Goal: Task Accomplishment & Management: Use online tool/utility

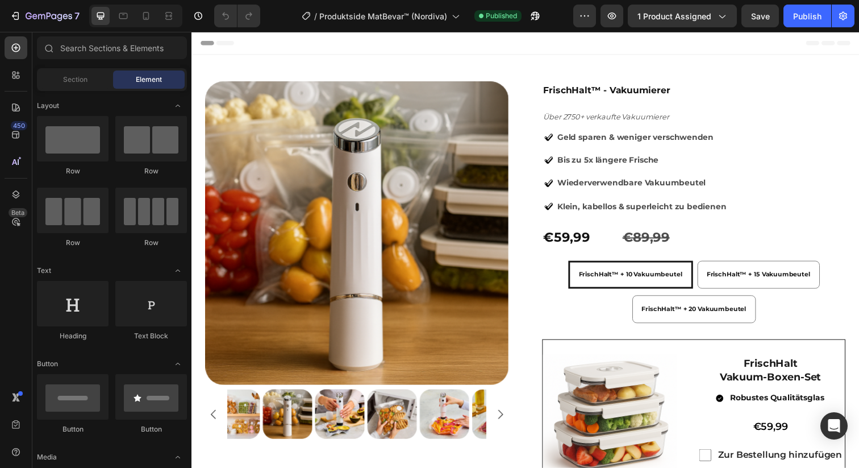
radio input "false"
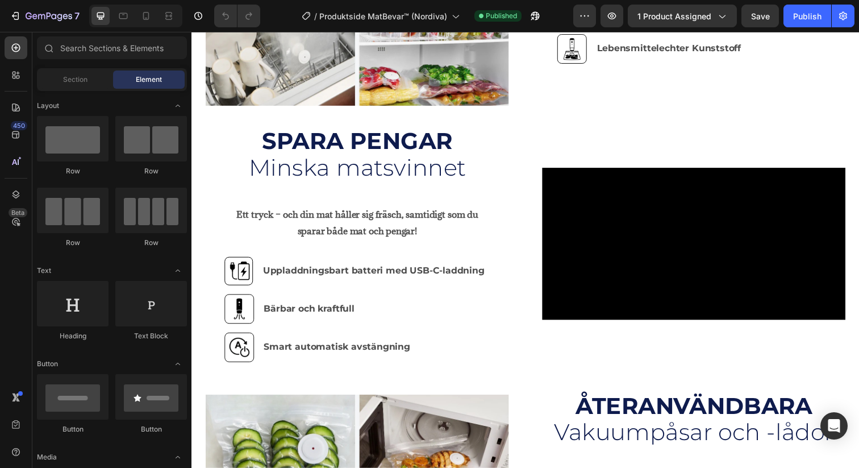
scroll to position [1519, 0]
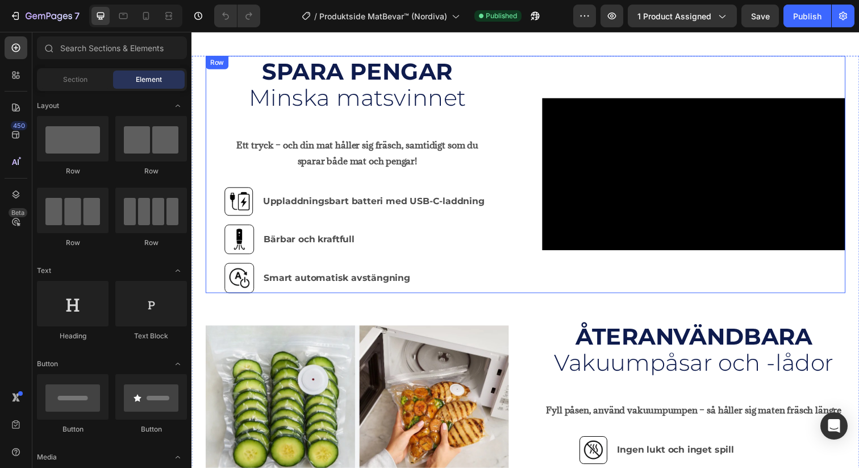
click at [508, 298] on div "SPARA PENGAR Text Block Minska matsvinnet Text Block Ett tryck – och din mat hå…" at bounding box center [361, 177] width 310 height 242
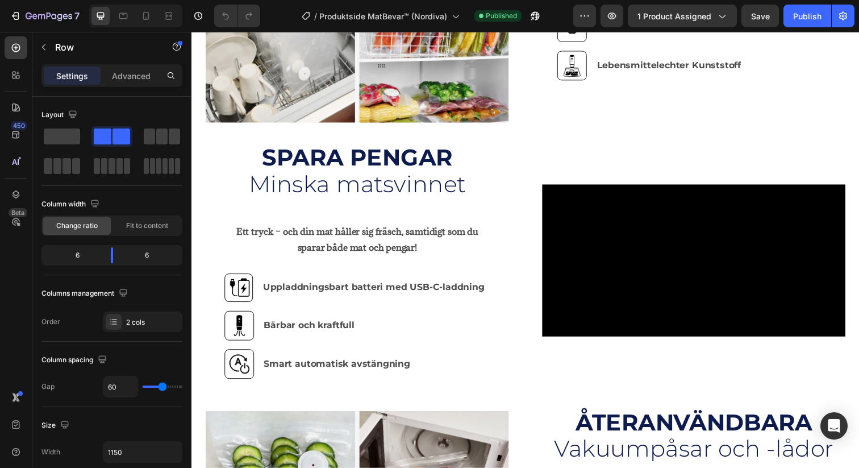
scroll to position [1543, 0]
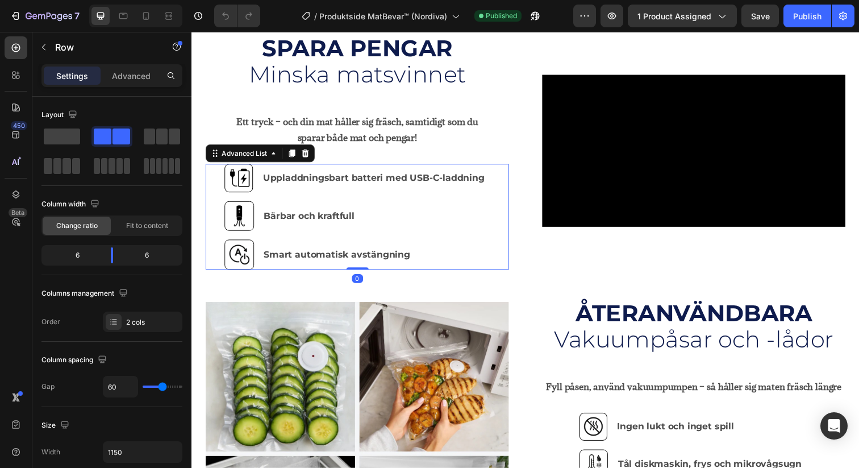
click at [506, 272] on div "Image Uppladdningsbart batteri med USB-C-laddning Text Block Image Bärbar och k…" at bounding box center [361, 221] width 310 height 108
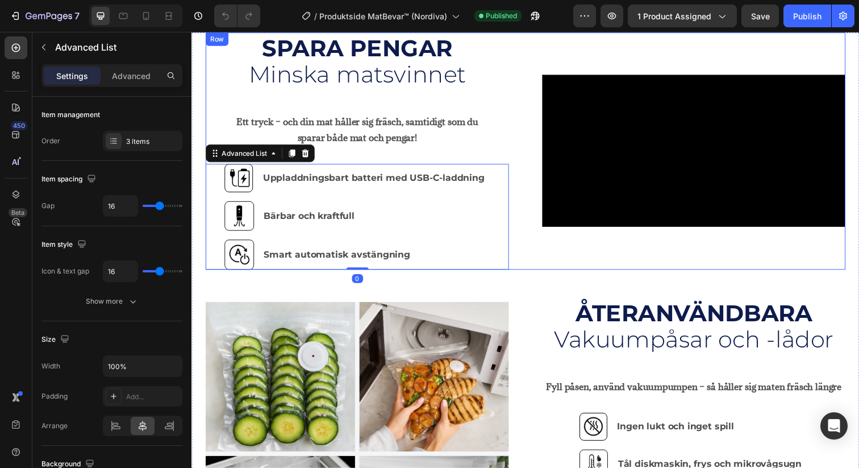
click at [532, 275] on div "Video SPARA PENGAR Text Block Minska matsvinnet Text Block Ett tryck – och din …" at bounding box center [533, 153] width 654 height 242
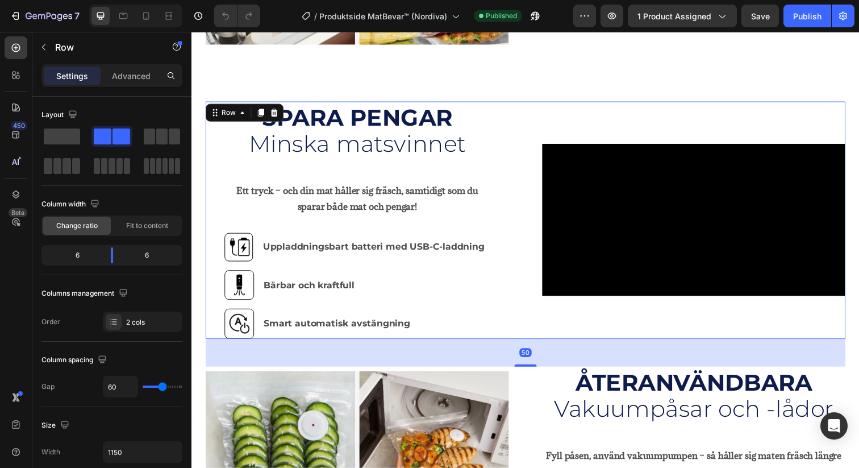
scroll to position [1378, 0]
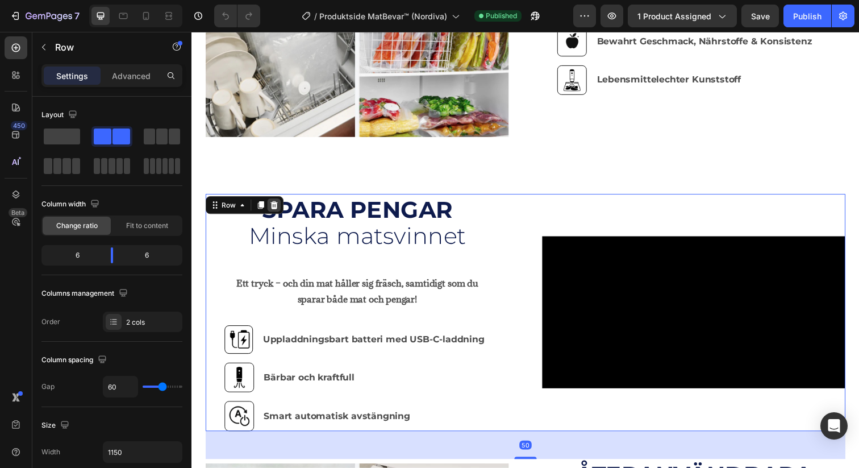
click at [275, 210] on icon at bounding box center [275, 208] width 9 height 9
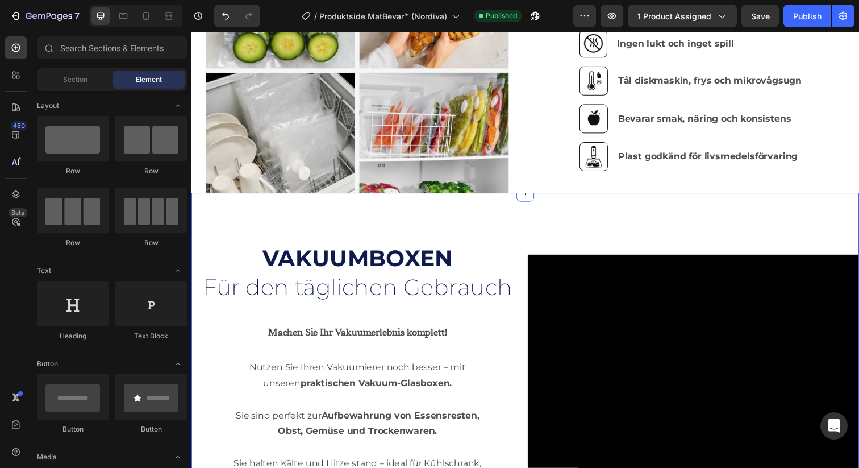
scroll to position [1613, 0]
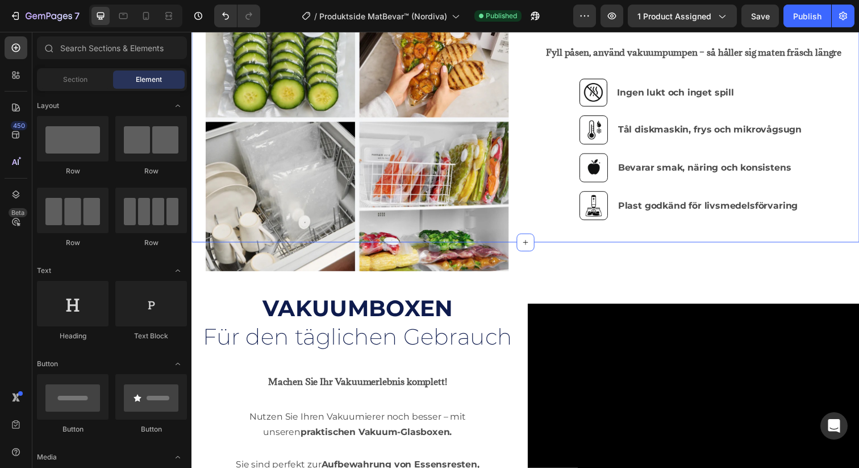
click at [544, 233] on div "MEHRWEG Text Block Vakuumbeutel und boxen Text Block Image Image Kein Geruch un…" at bounding box center [532, 104] width 668 height 285
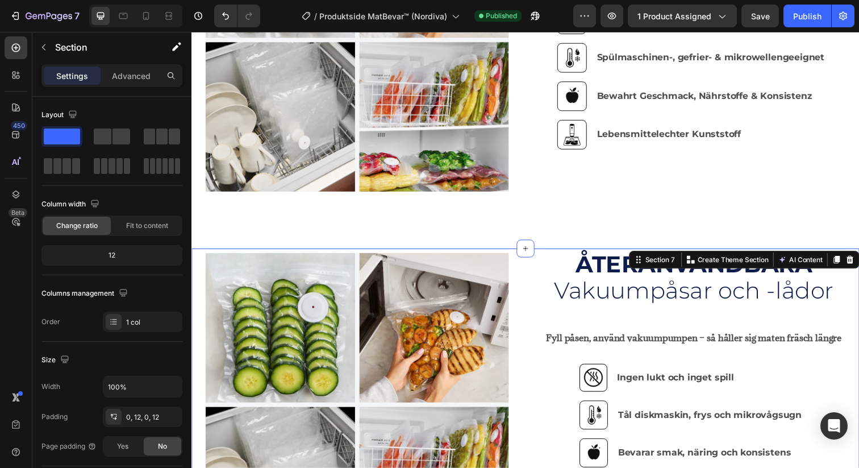
scroll to position [1322, 0]
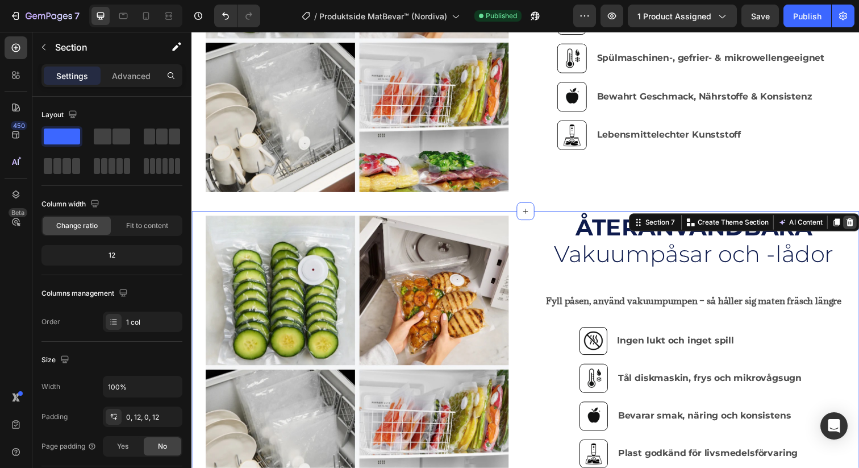
click at [859, 231] on icon at bounding box center [863, 226] width 9 height 9
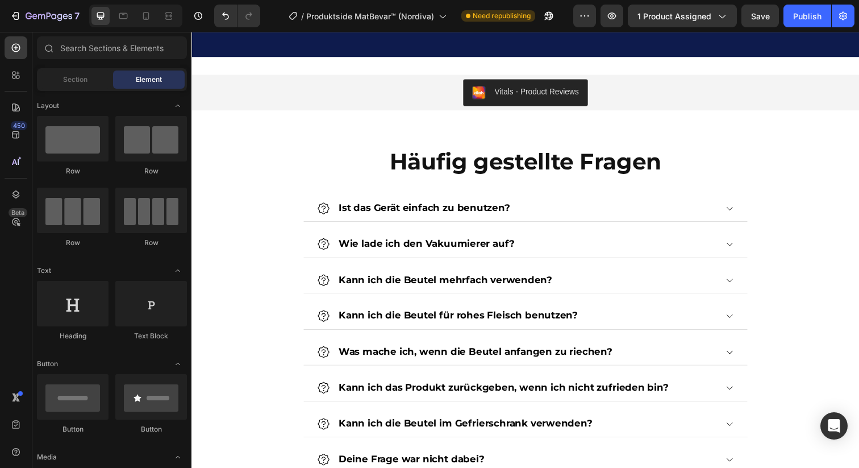
scroll to position [2379, 0]
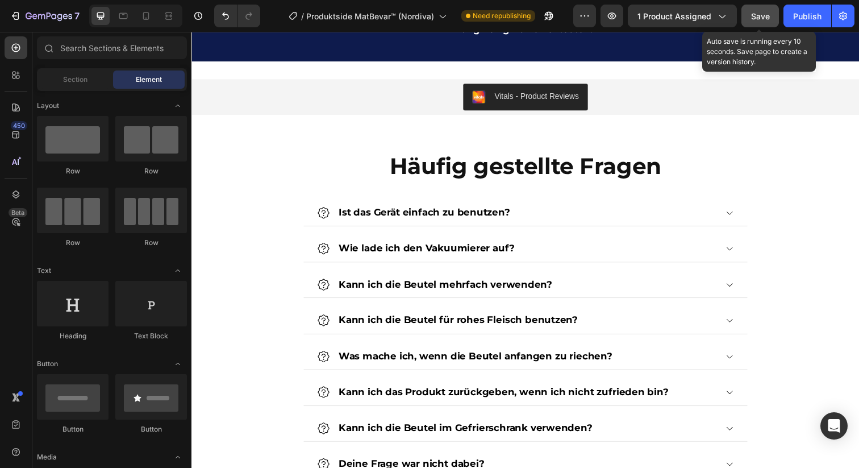
click at [756, 14] on span "Save" at bounding box center [760, 16] width 19 height 10
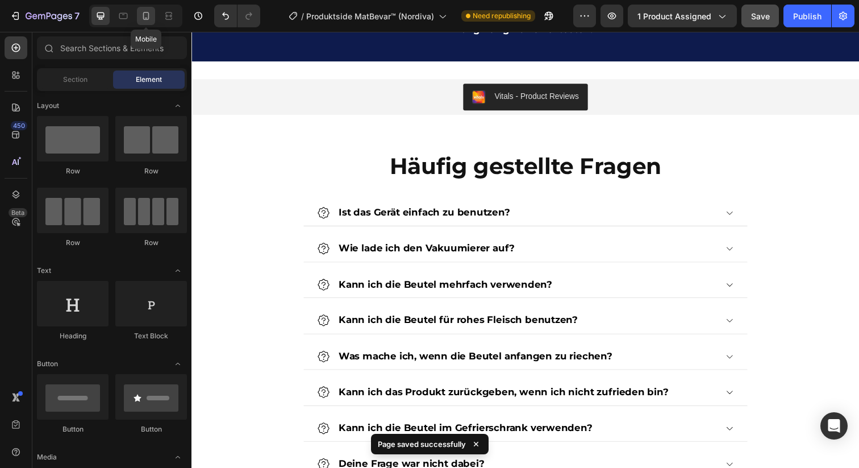
click at [151, 15] on icon at bounding box center [145, 15] width 11 height 11
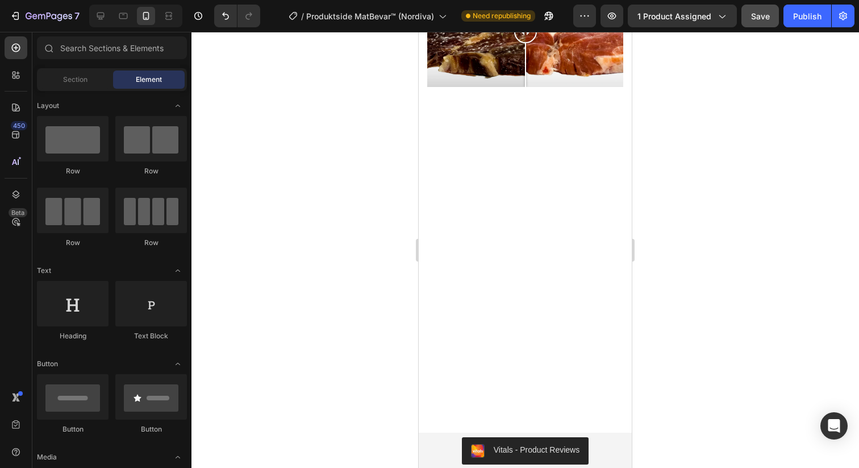
scroll to position [3996, 0]
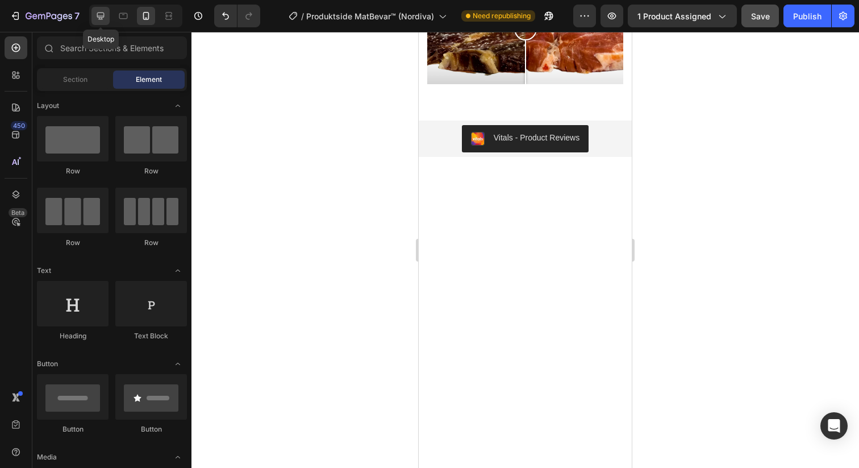
click at [108, 19] on div at bounding box center [101, 16] width 18 height 18
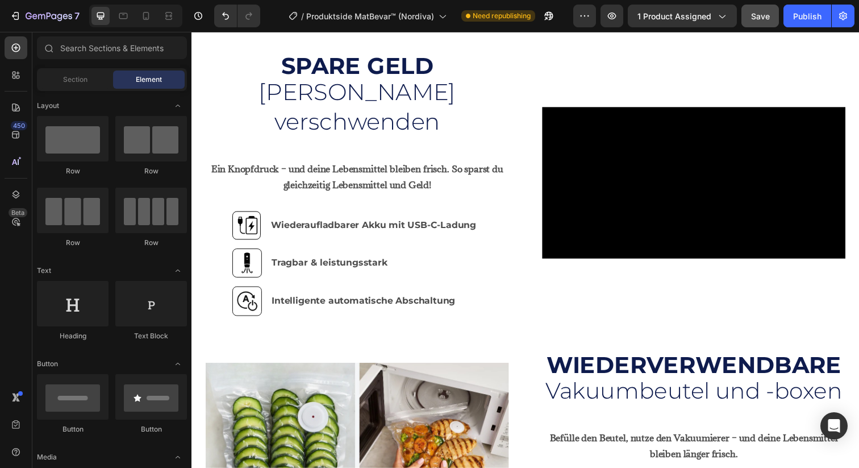
scroll to position [1262, 0]
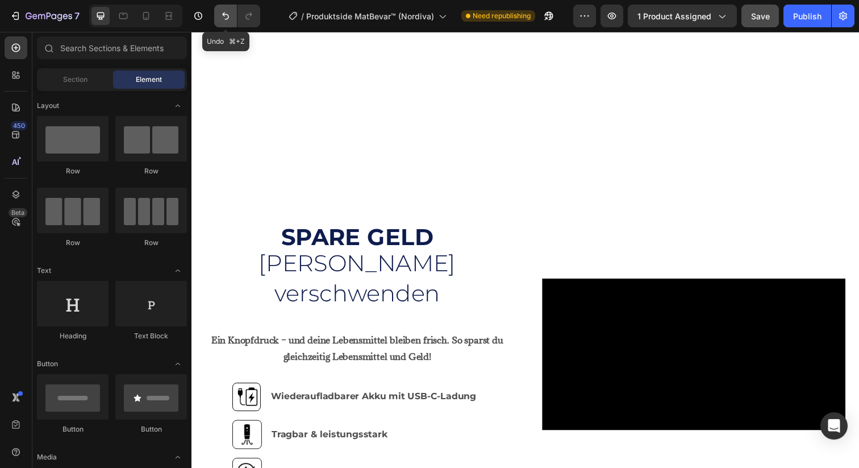
click at [224, 12] on icon "Undo/Redo" at bounding box center [225, 15] width 11 height 11
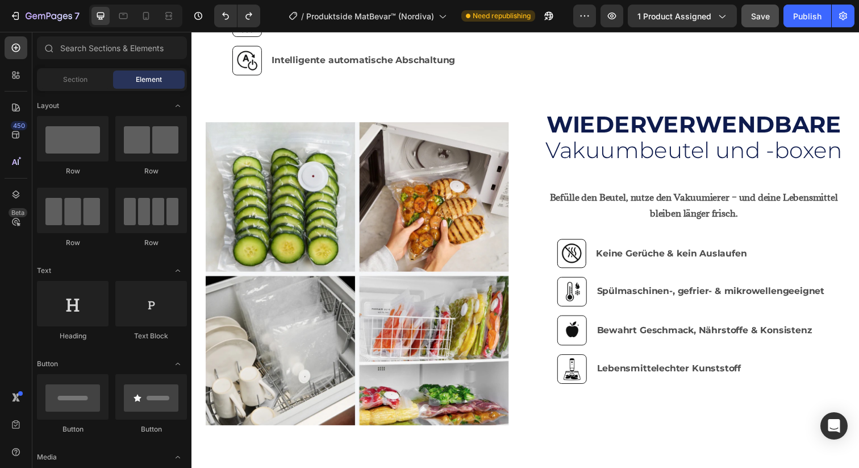
scroll to position [1210, 0]
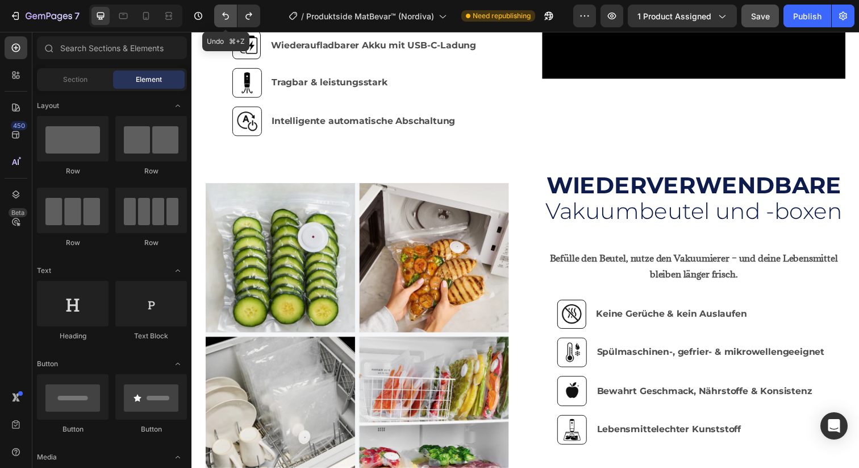
click at [228, 13] on icon "Undo/Redo" at bounding box center [225, 15] width 11 height 11
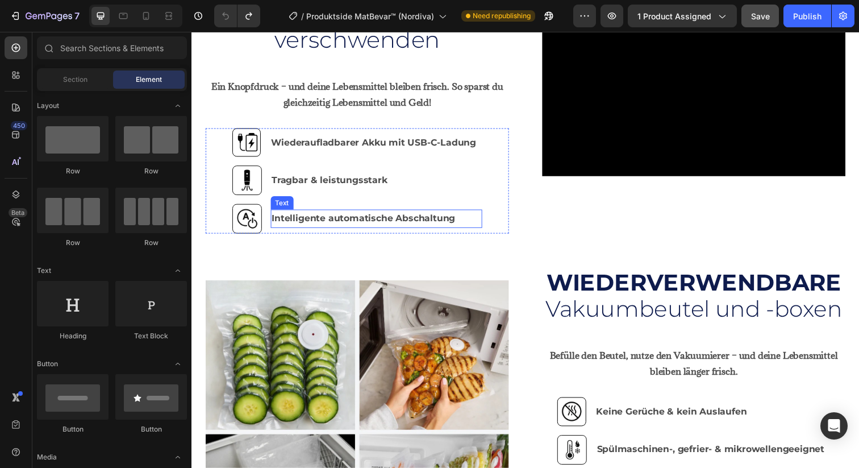
scroll to position [745, 0]
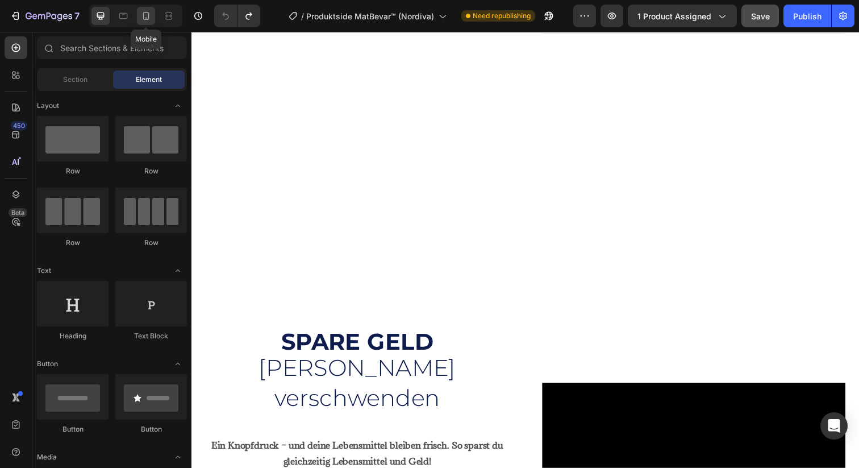
click at [144, 18] on icon at bounding box center [145, 15] width 11 height 11
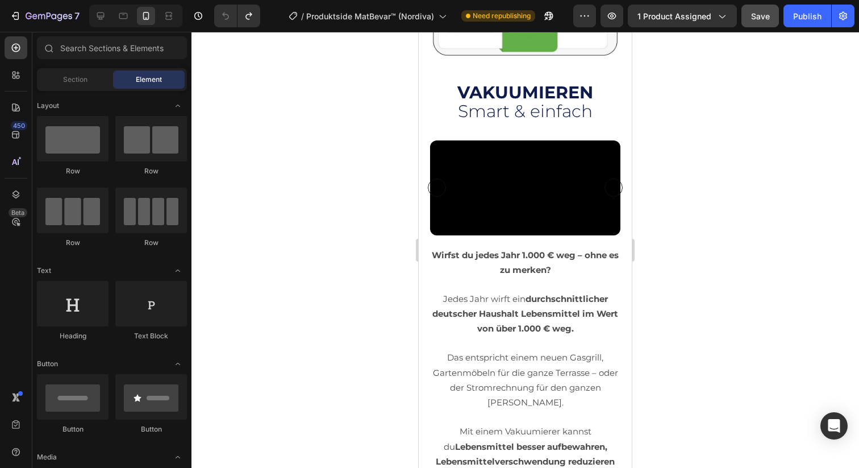
scroll to position [1276, 0]
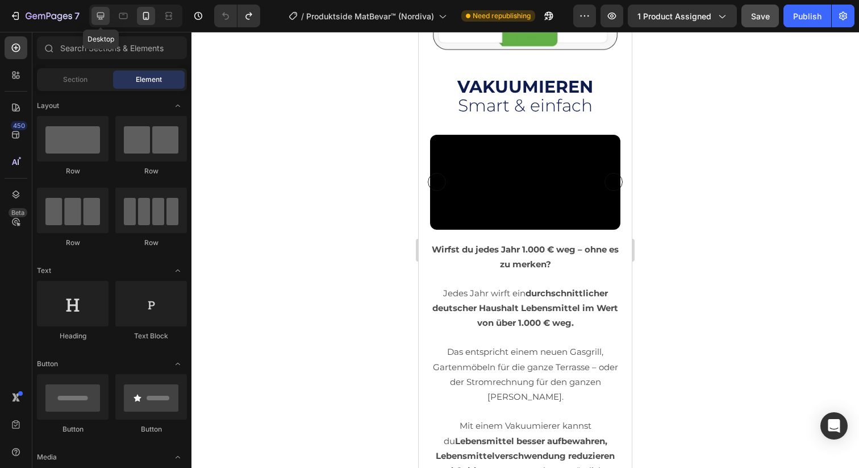
click at [104, 20] on icon at bounding box center [100, 15] width 11 height 11
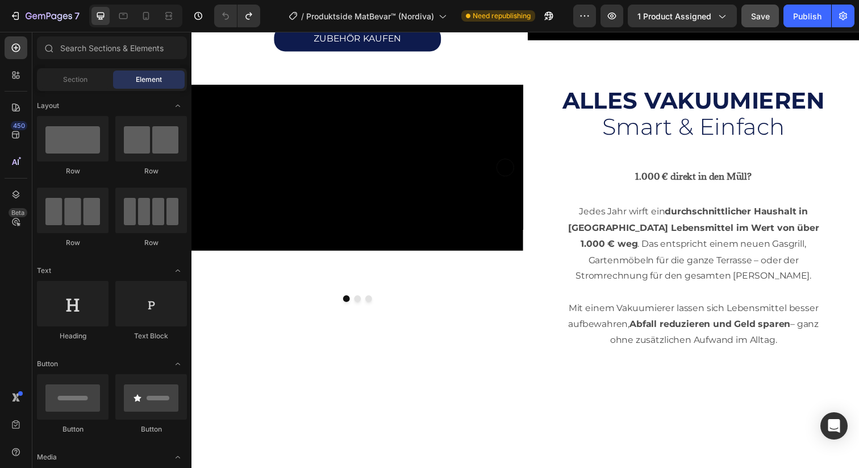
scroll to position [2408, 0]
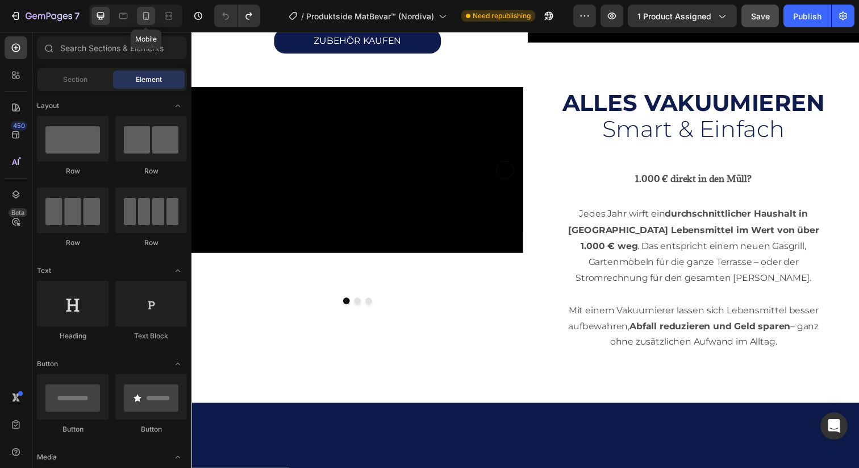
click at [143, 19] on icon at bounding box center [145, 15] width 11 height 11
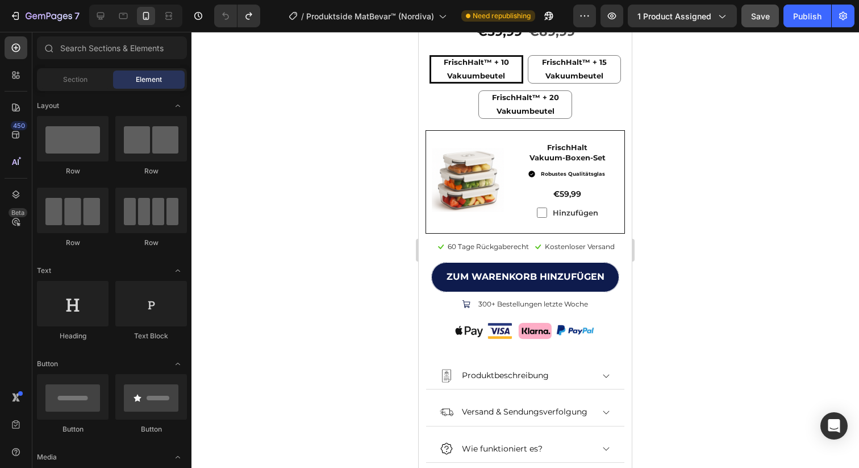
scroll to position [520, 0]
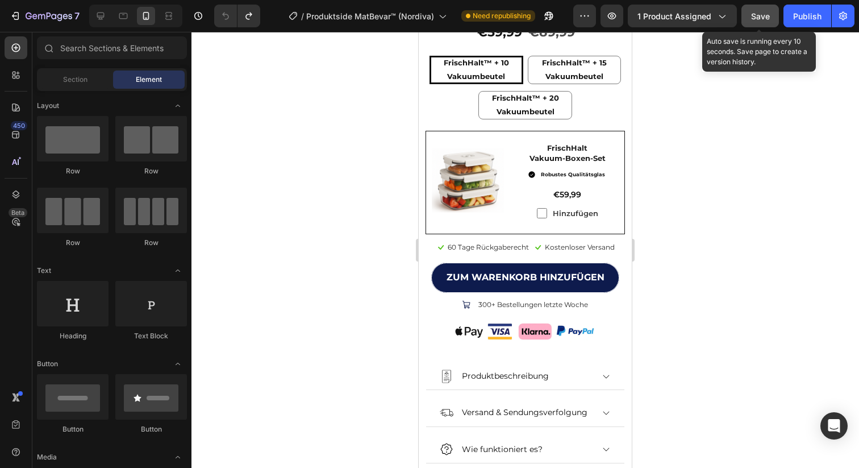
click at [762, 20] on div "Save" at bounding box center [760, 16] width 19 height 12
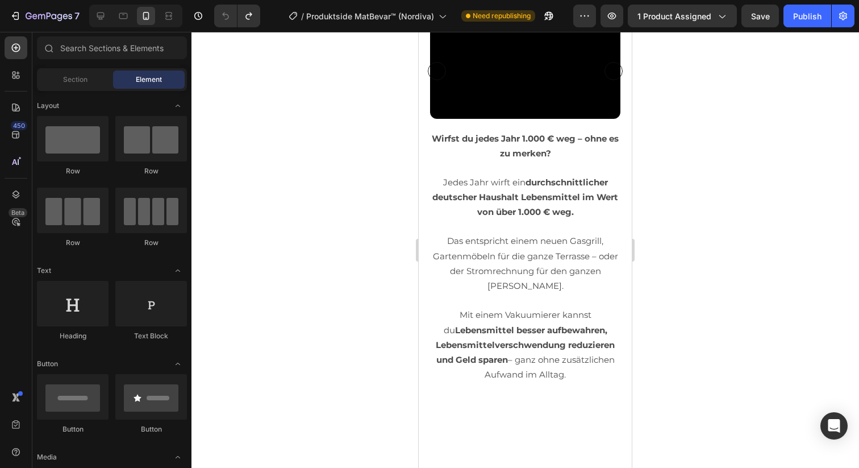
scroll to position [1383, 0]
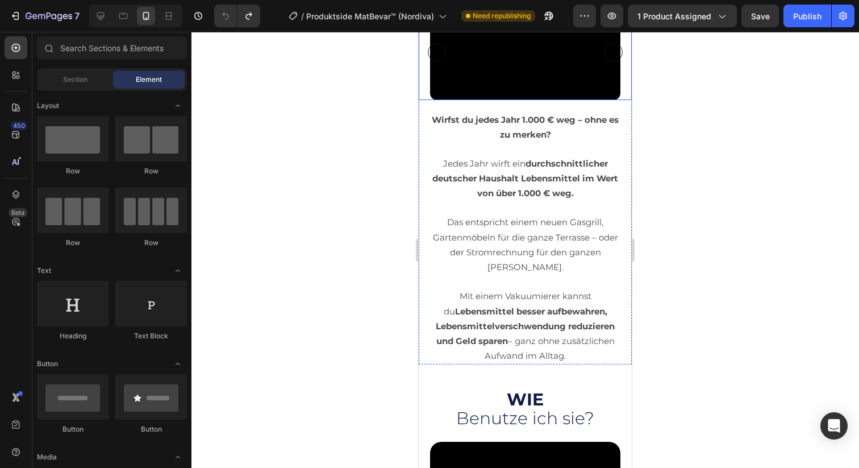
click at [615, 64] on icon "Carousel Next Arrow" at bounding box center [614, 52] width 18 height 23
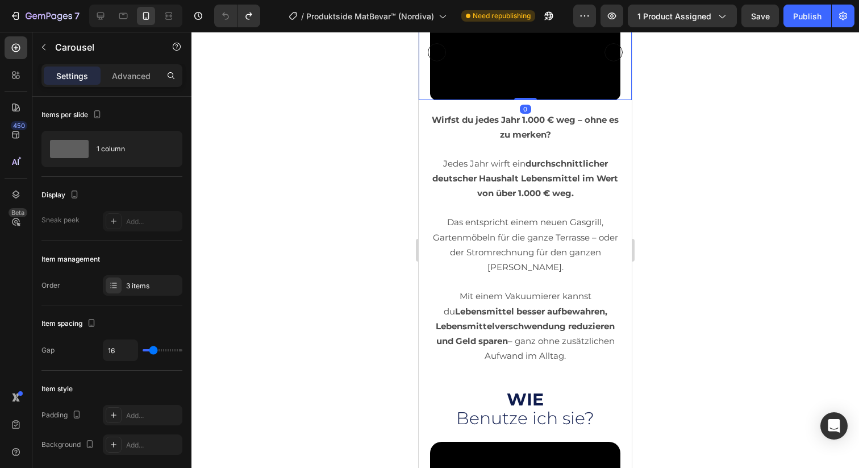
click at [615, 64] on icon "Carousel Next Arrow" at bounding box center [614, 52] width 18 height 23
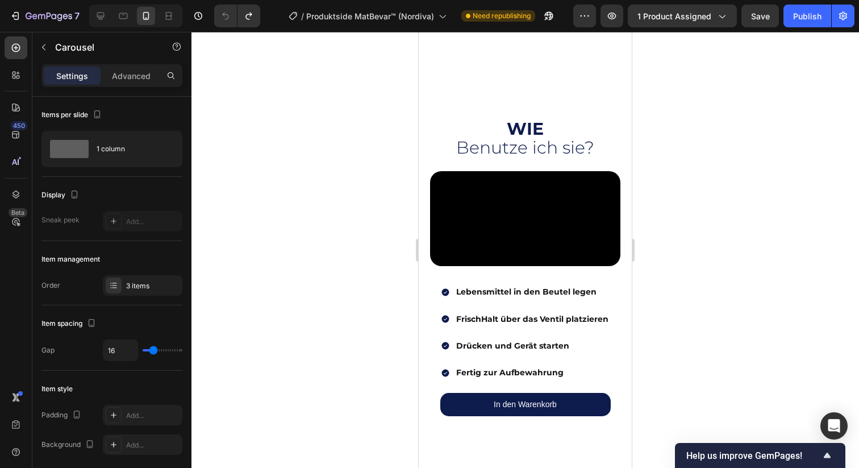
scroll to position [1741, 0]
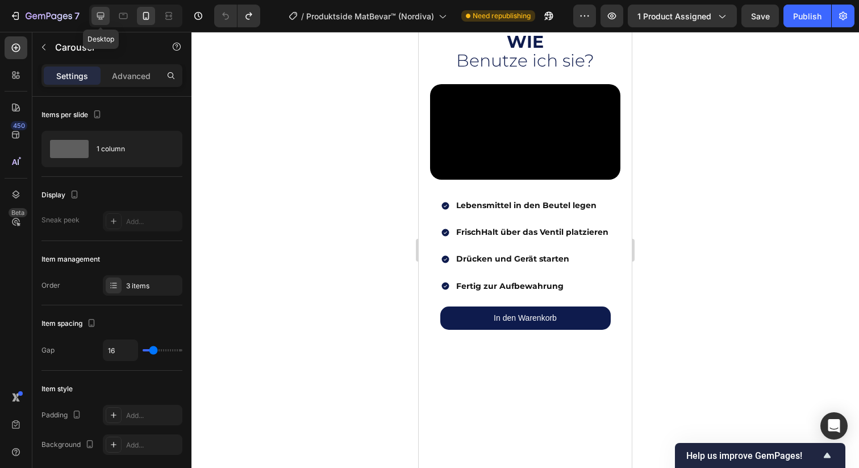
click at [103, 20] on icon at bounding box center [100, 15] width 11 height 11
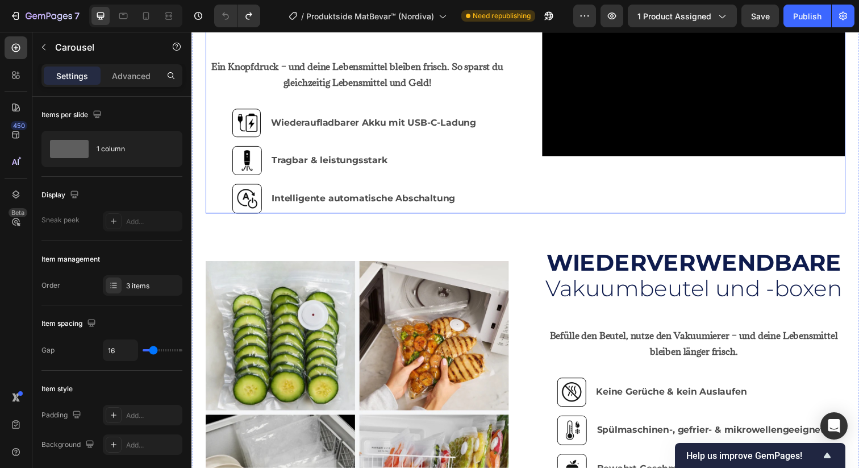
scroll to position [943, 0]
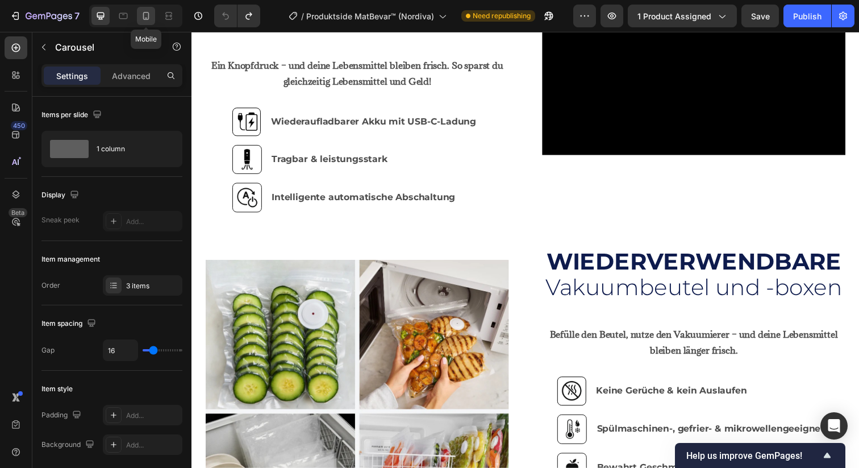
click at [150, 16] on icon at bounding box center [145, 15] width 11 height 11
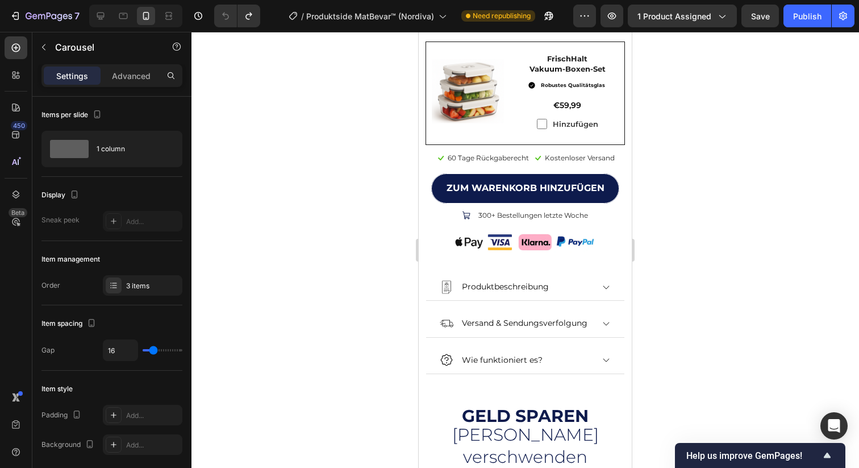
scroll to position [592, 0]
